Goal: Find specific page/section: Find specific page/section

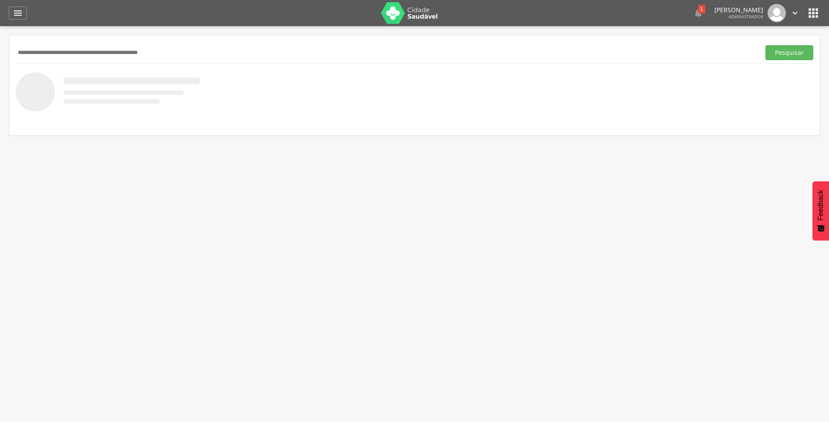
click at [93, 50] on input "text" at bounding box center [386, 52] width 741 height 15
type input "**********"
click at [765, 45] on button "Pesquisar" at bounding box center [789, 52] width 48 height 15
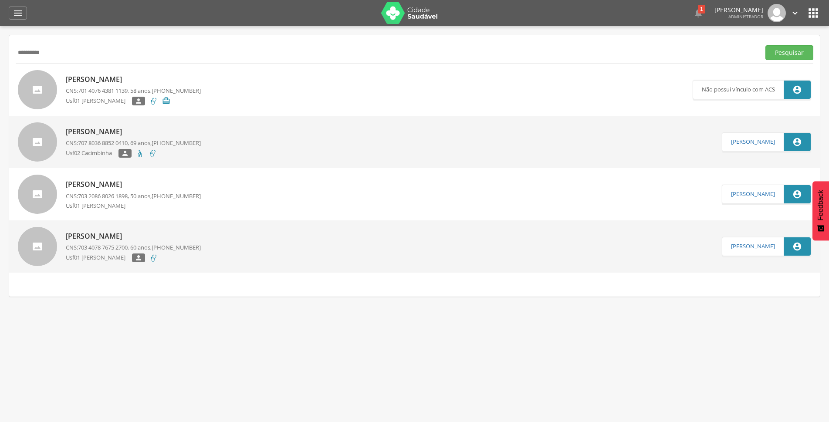
click at [180, 178] on div "[PERSON_NAME] CNS: 703 2086 8026 1898 , 50 anos, [PHONE_NUMBER] Usf01 [PERSON_N…" at bounding box center [133, 194] width 135 height 35
type input "**********"
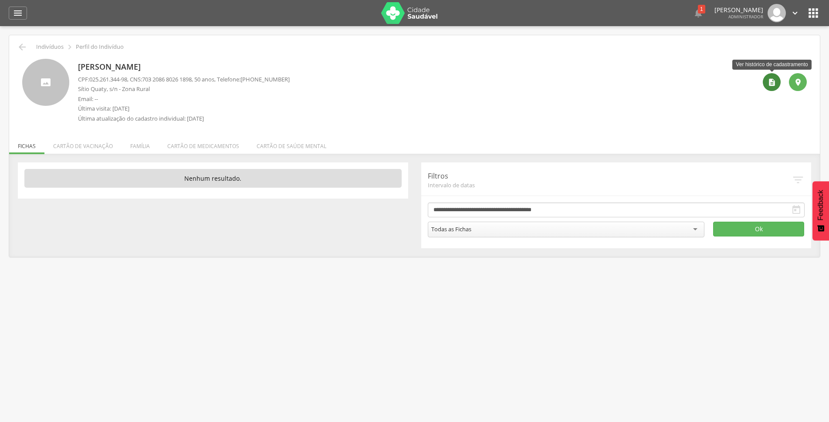
click at [769, 83] on icon "" at bounding box center [771, 82] width 9 height 9
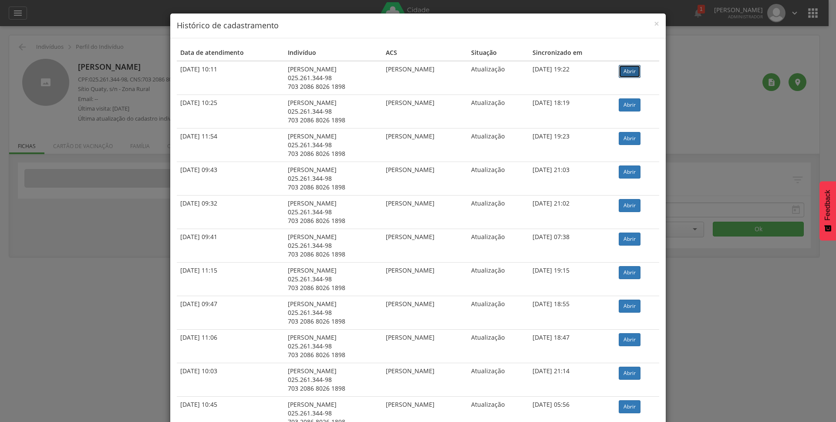
drag, startPoint x: 631, startPoint y: 72, endPoint x: 620, endPoint y: 80, distance: 12.8
click at [631, 72] on link "Abrir" at bounding box center [630, 71] width 22 height 13
click at [635, 141] on link "Abrir" at bounding box center [630, 138] width 22 height 13
click at [635, 273] on link "Abrir" at bounding box center [630, 272] width 22 height 13
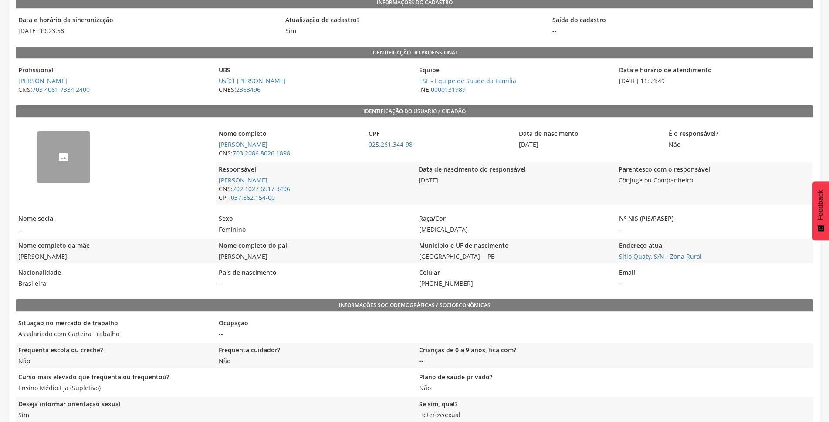
scroll to position [87, 0]
